Goal: Obtain resource: Obtain resource

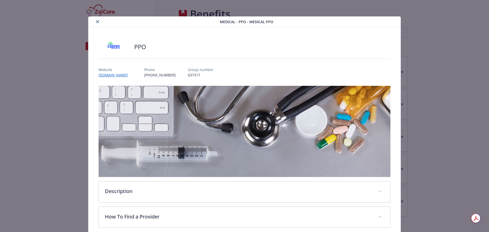
drag, startPoint x: 96, startPoint y: 23, endPoint x: 96, endPoint y: 26, distance: 2.6
click at [97, 23] on button "close" at bounding box center [98, 22] width 6 height 6
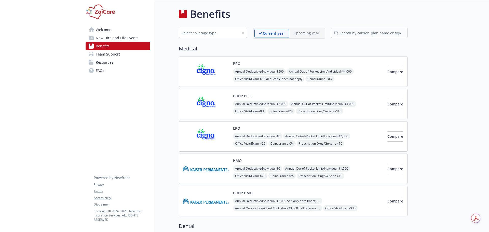
click at [211, 107] on img at bounding box center [206, 104] width 46 height 22
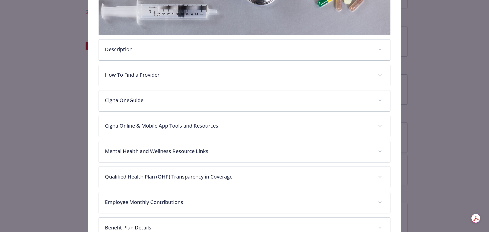
scroll to position [194, 0]
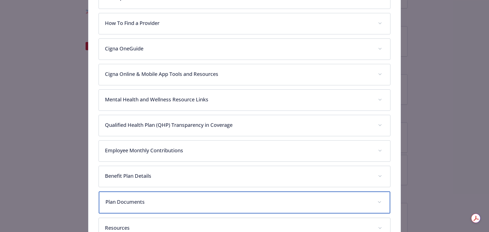
click at [234, 196] on div "Plan Documents" at bounding box center [245, 203] width 292 height 22
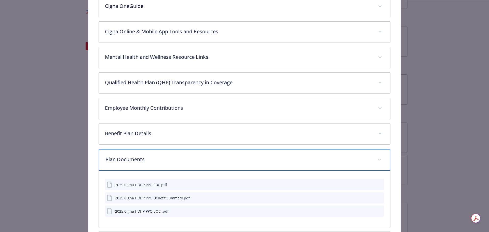
scroll to position [285, 0]
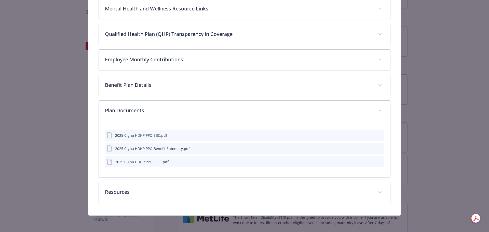
click at [377, 148] on icon "preview file" at bounding box center [379, 149] width 5 height 4
